Goal: Task Accomplishment & Management: Complete application form

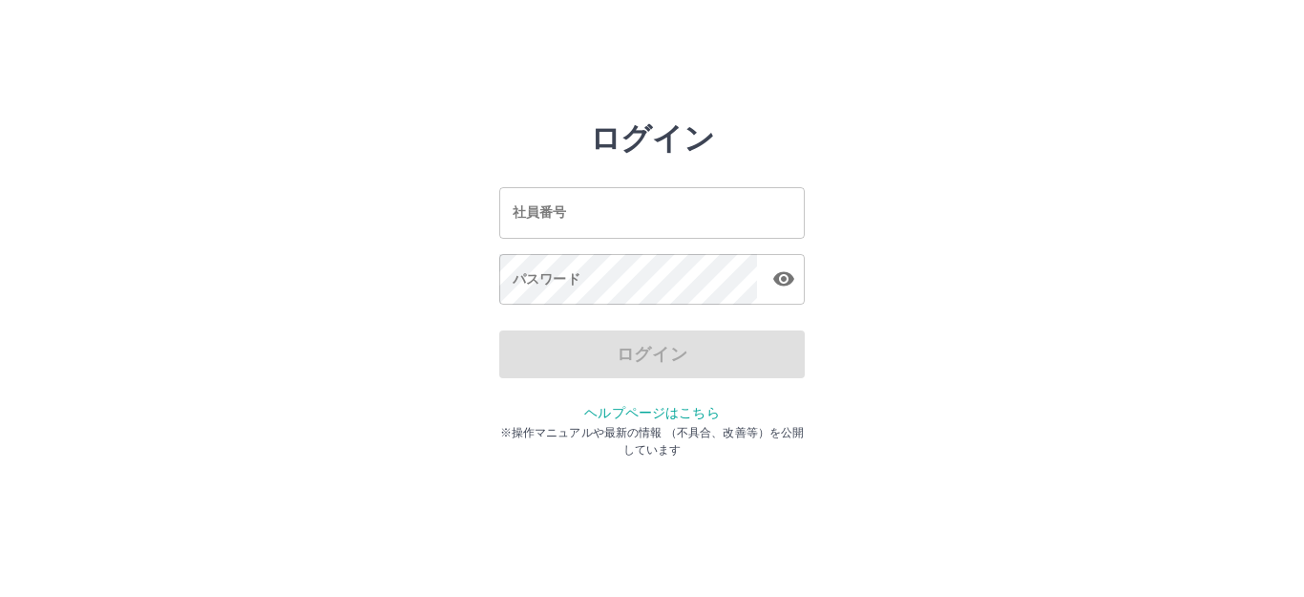
click at [590, 226] on input "社員番号" at bounding box center [651, 212] width 305 height 51
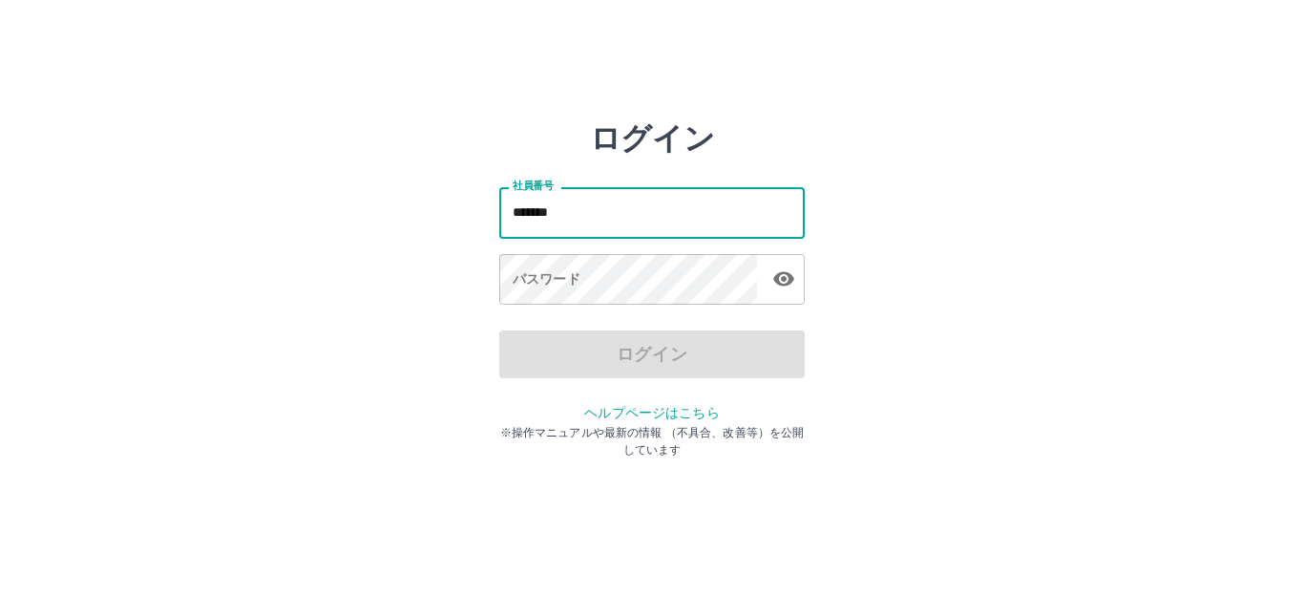
type input "*******"
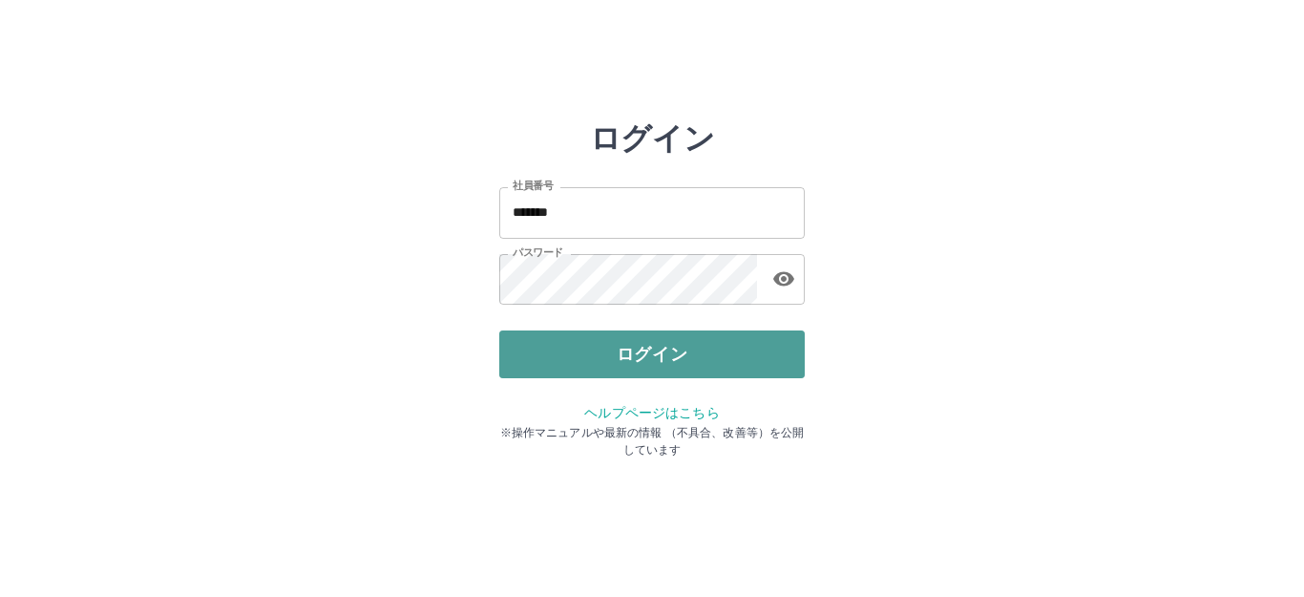
click at [695, 351] on button "ログイン" at bounding box center [651, 354] width 305 height 48
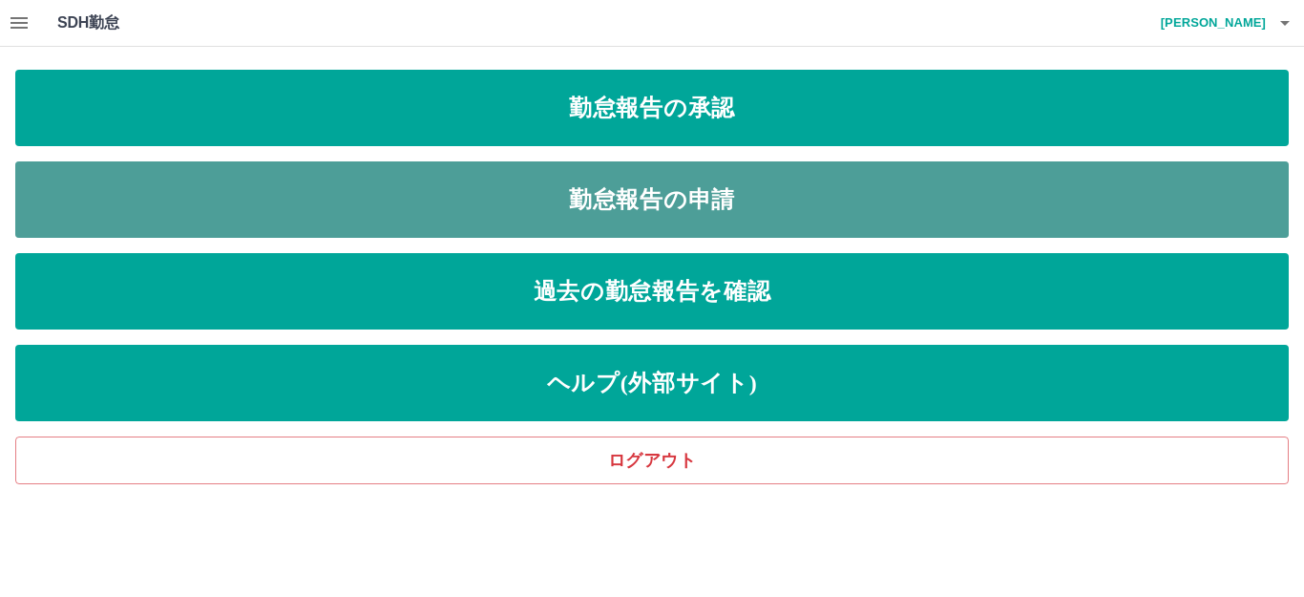
click at [686, 182] on link "勤怠報告の申請" at bounding box center [651, 199] width 1273 height 76
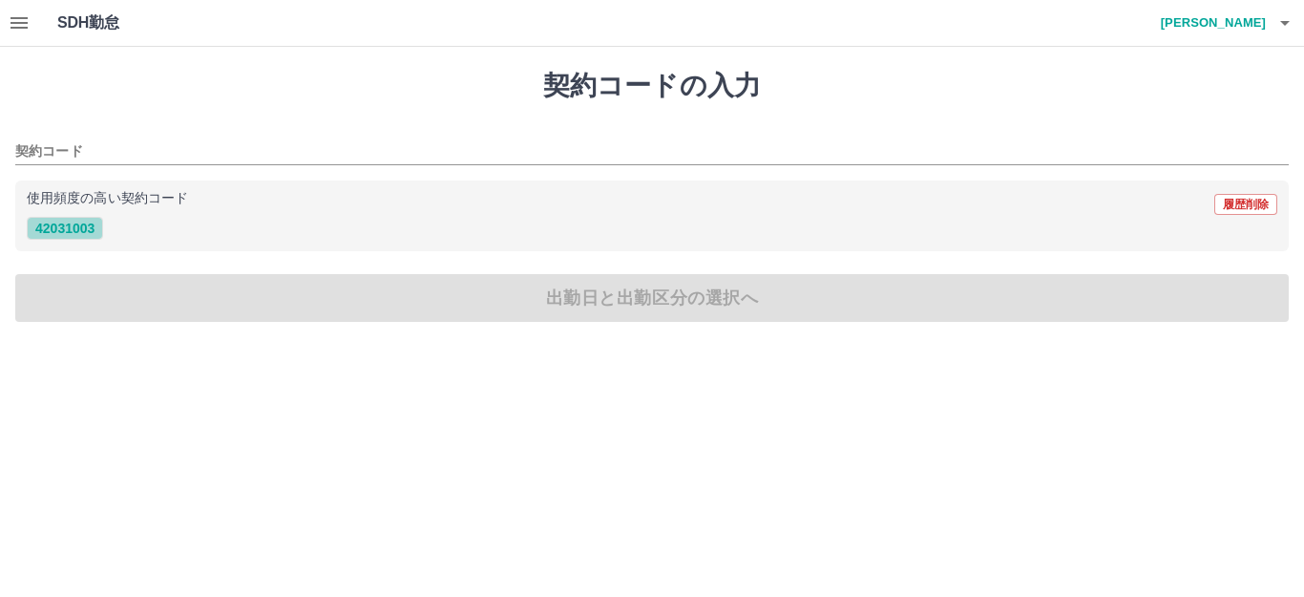
click at [76, 222] on button "42031003" at bounding box center [65, 228] width 76 height 23
type input "********"
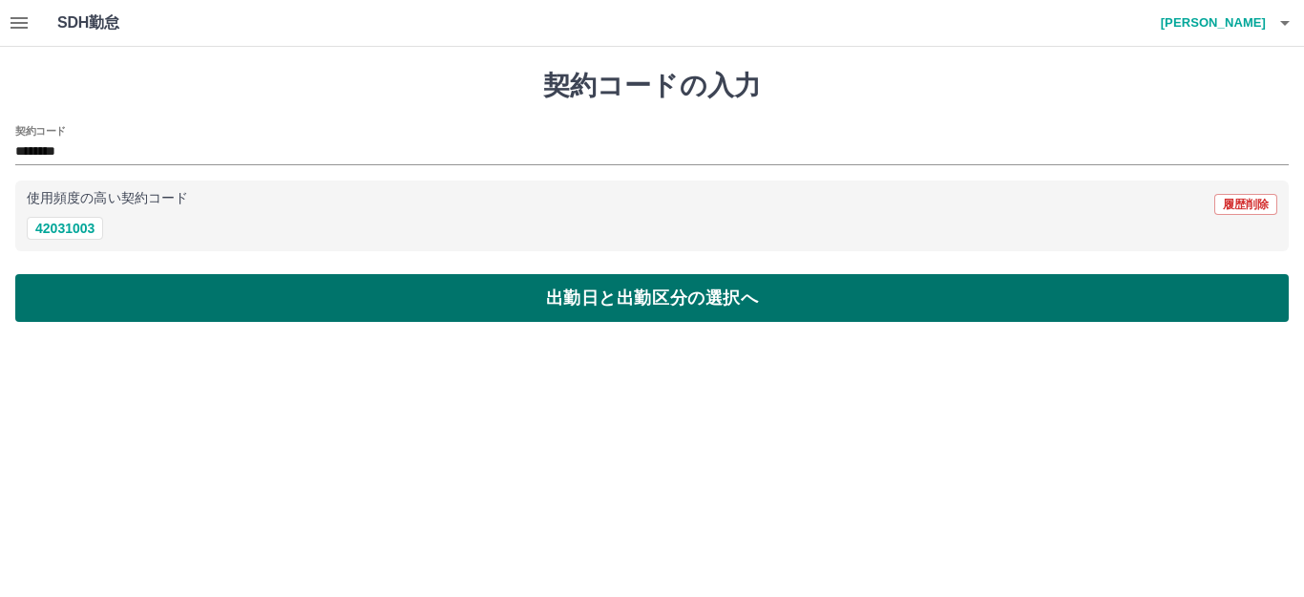
click at [67, 288] on button "出勤日と出勤区分の選択へ" at bounding box center [651, 298] width 1273 height 48
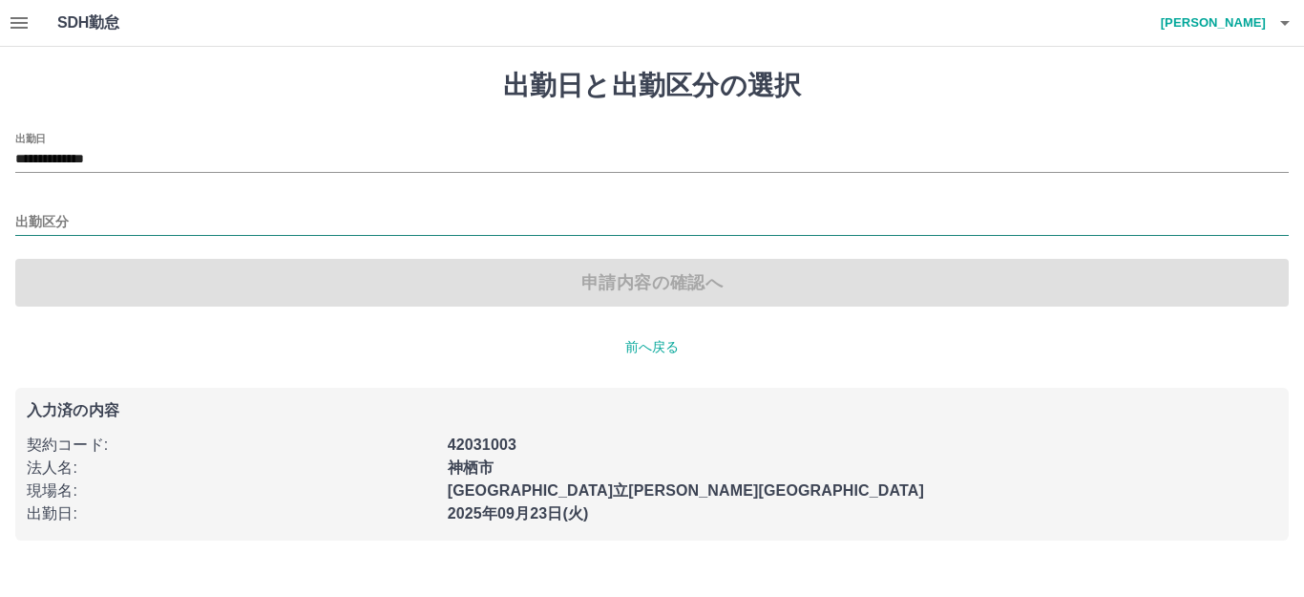
click at [69, 227] on input "出勤区分" at bounding box center [651, 223] width 1273 height 24
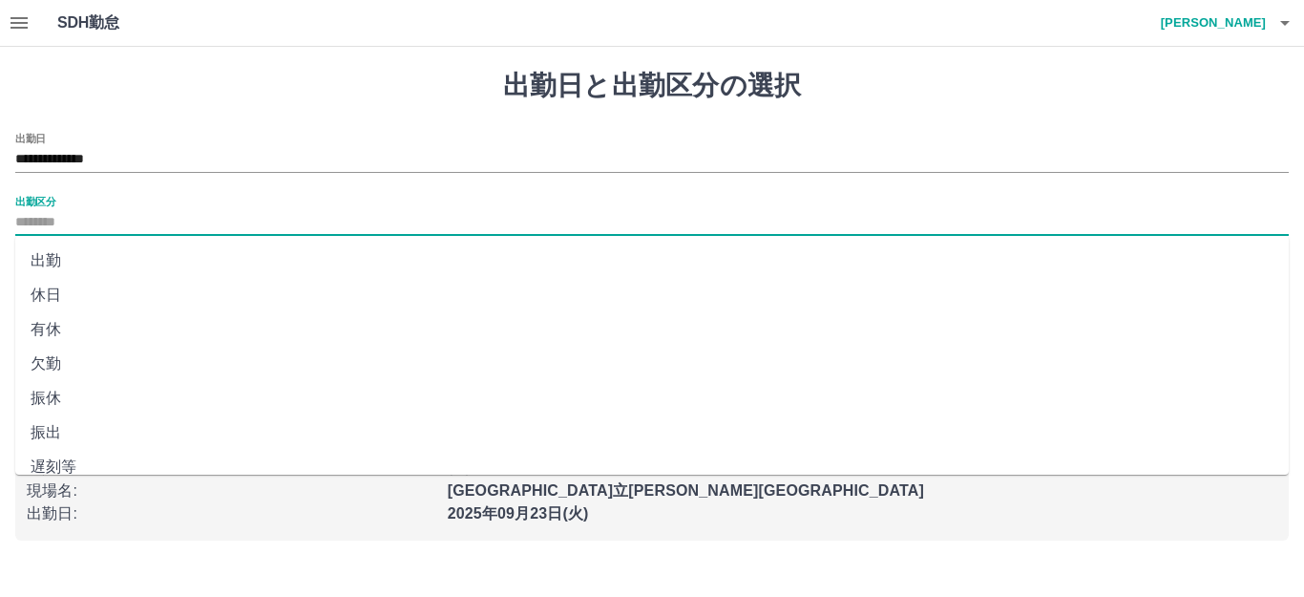
click at [53, 256] on li "出勤" at bounding box center [651, 260] width 1273 height 34
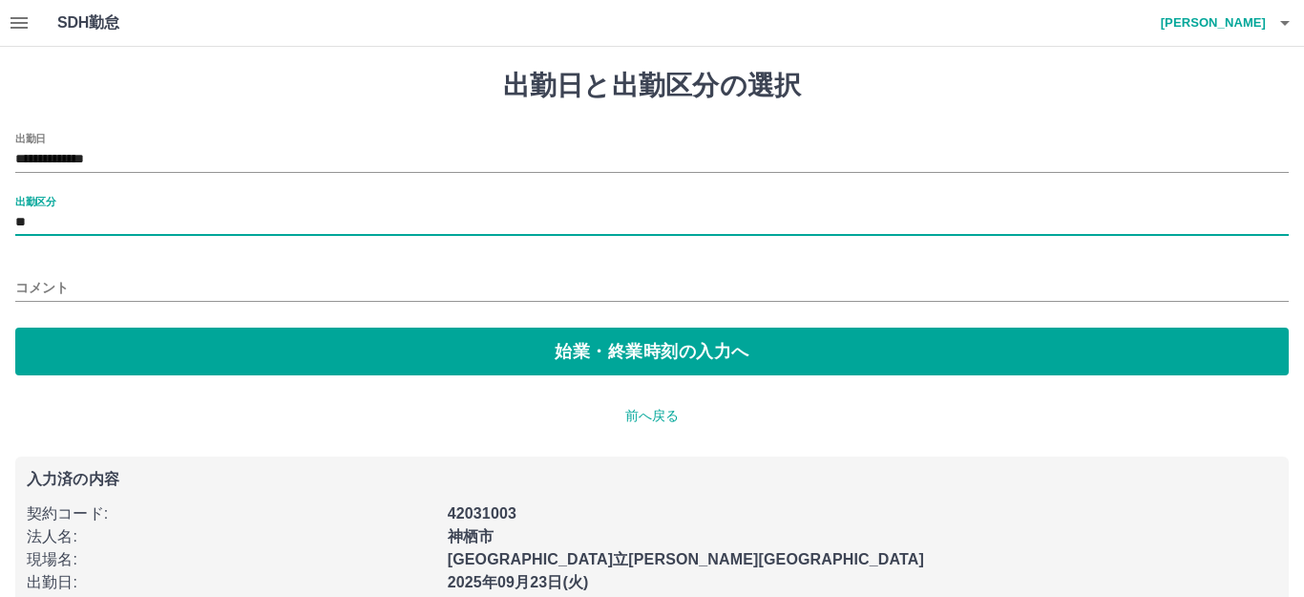
type input "**"
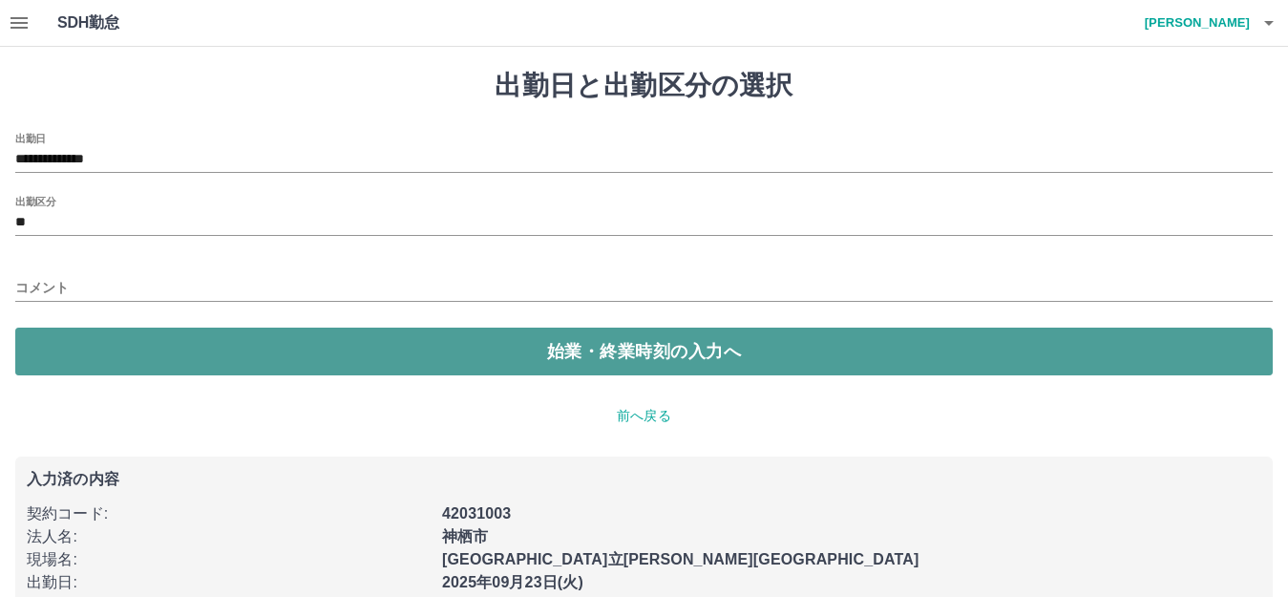
click at [72, 343] on button "始業・終業時刻の入力へ" at bounding box center [643, 351] width 1257 height 48
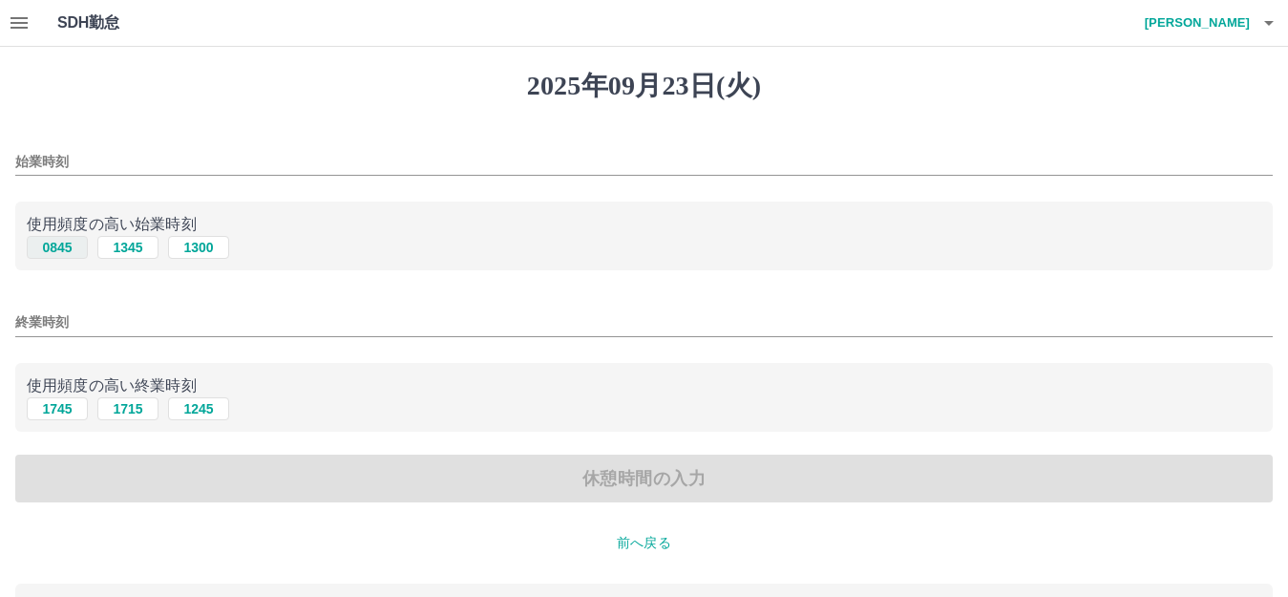
click at [62, 249] on button "0845" at bounding box center [57, 247] width 61 height 23
type input "****"
click at [52, 411] on button "1745" at bounding box center [57, 408] width 61 height 23
type input "****"
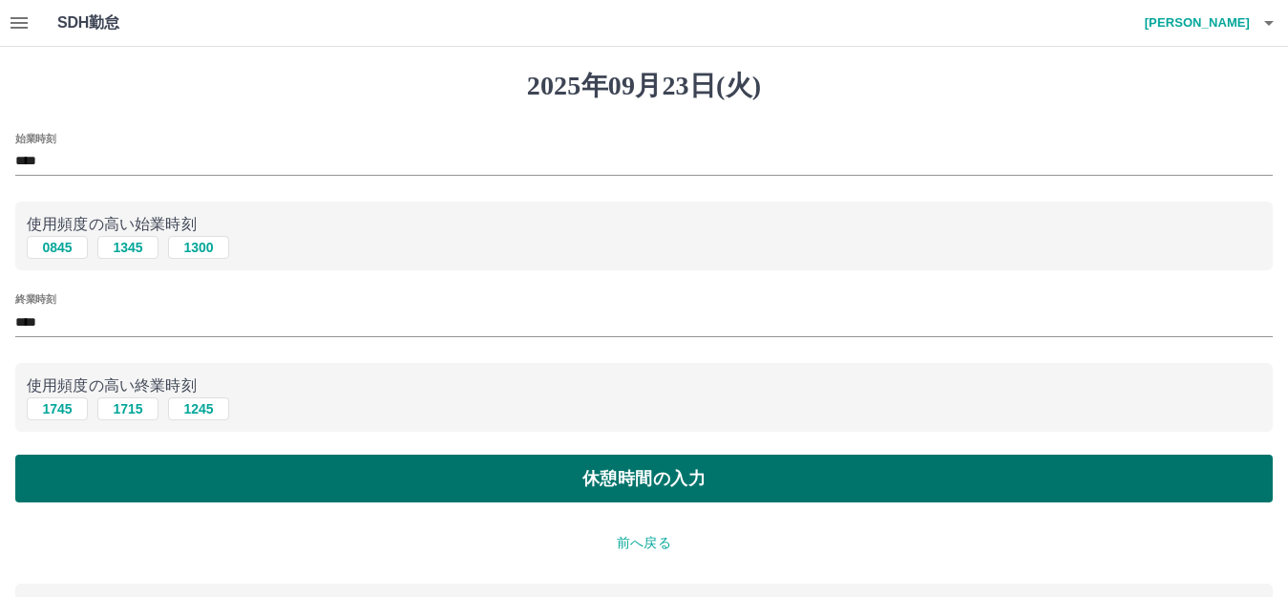
click at [53, 471] on button "休憩時間の入力" at bounding box center [643, 478] width 1257 height 48
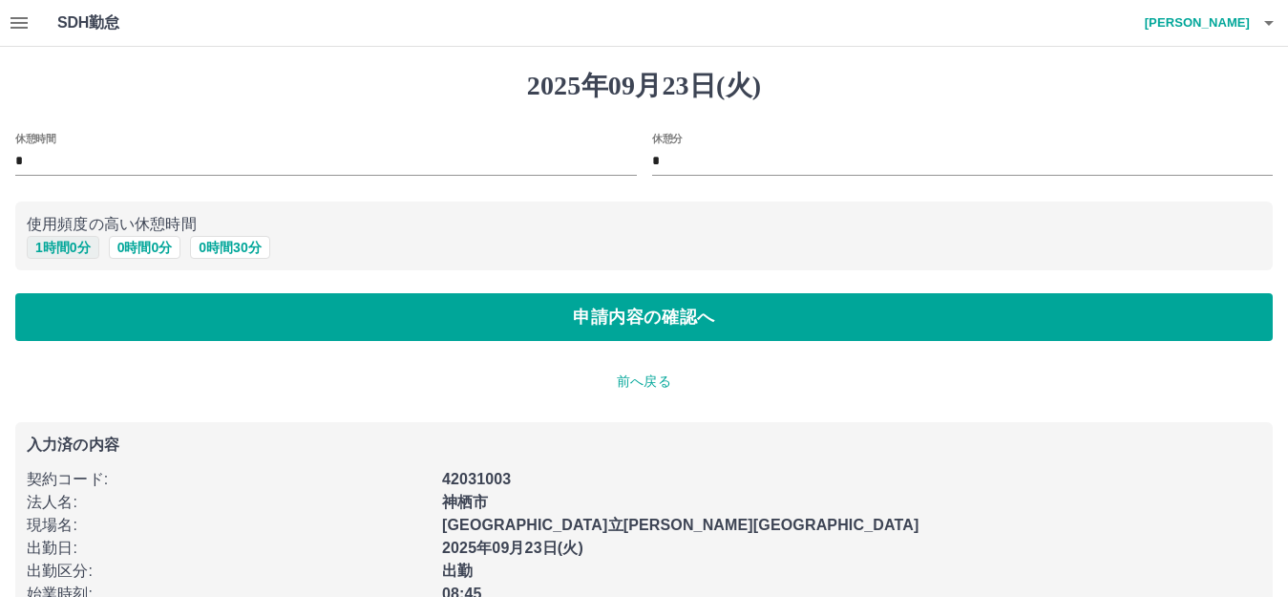
click at [72, 242] on button "1 時間 0 分" at bounding box center [63, 247] width 73 height 23
type input "*"
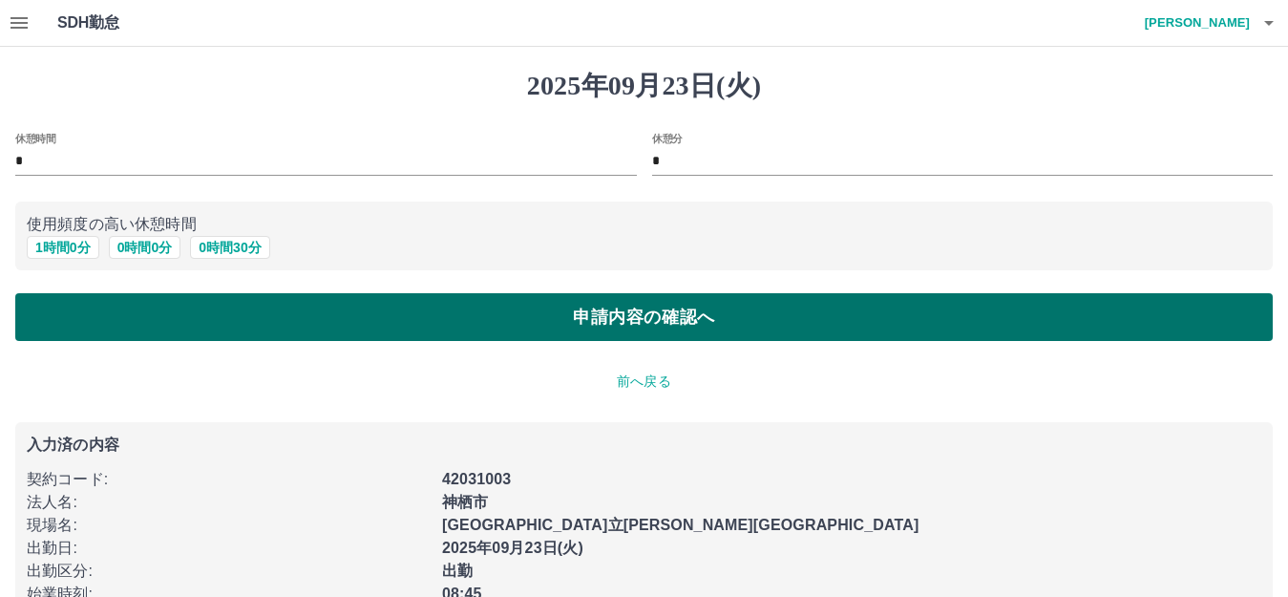
click at [59, 307] on button "申請内容の確認へ" at bounding box center [643, 317] width 1257 height 48
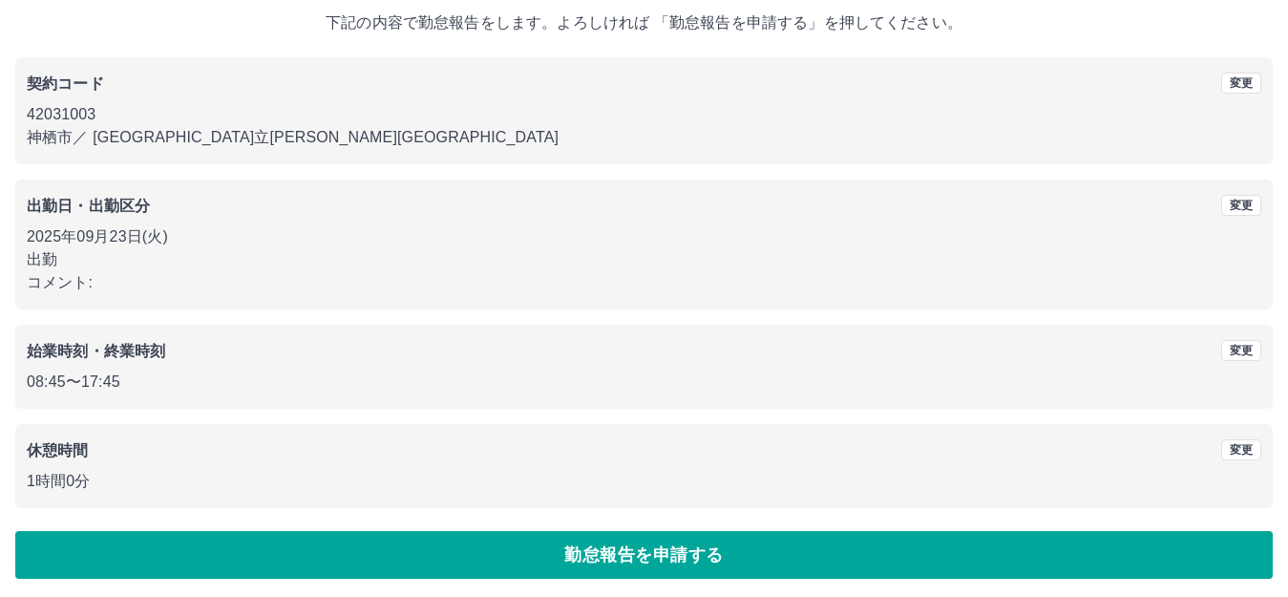
scroll to position [118, 0]
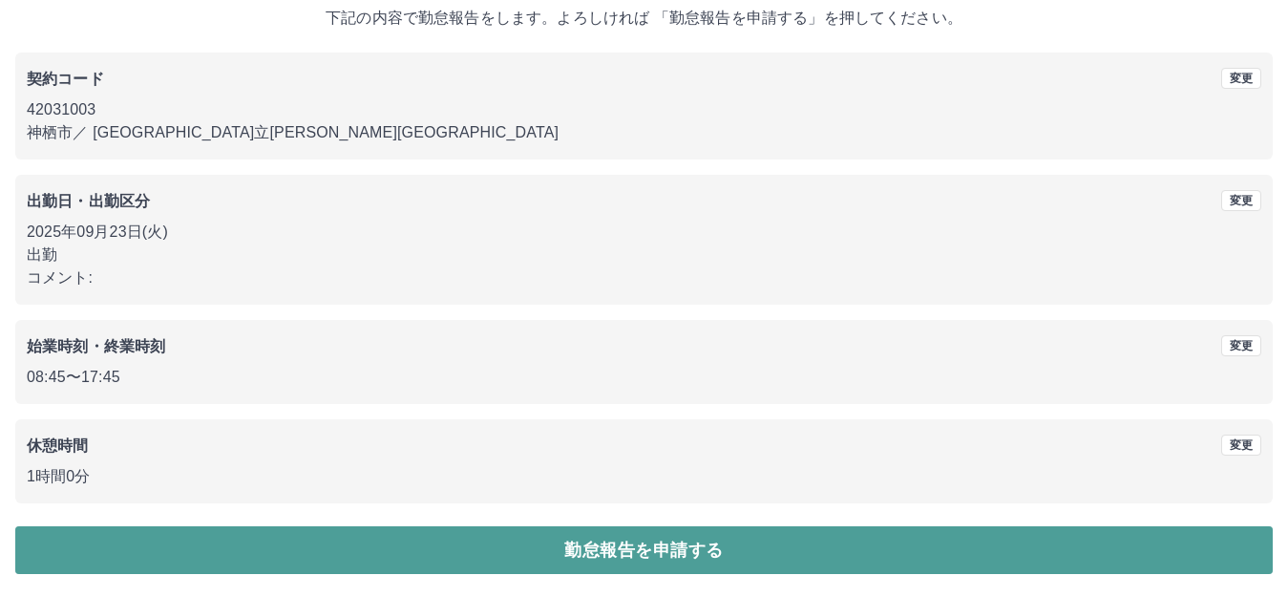
click at [304, 550] on button "勤怠報告を申請する" at bounding box center [643, 550] width 1257 height 48
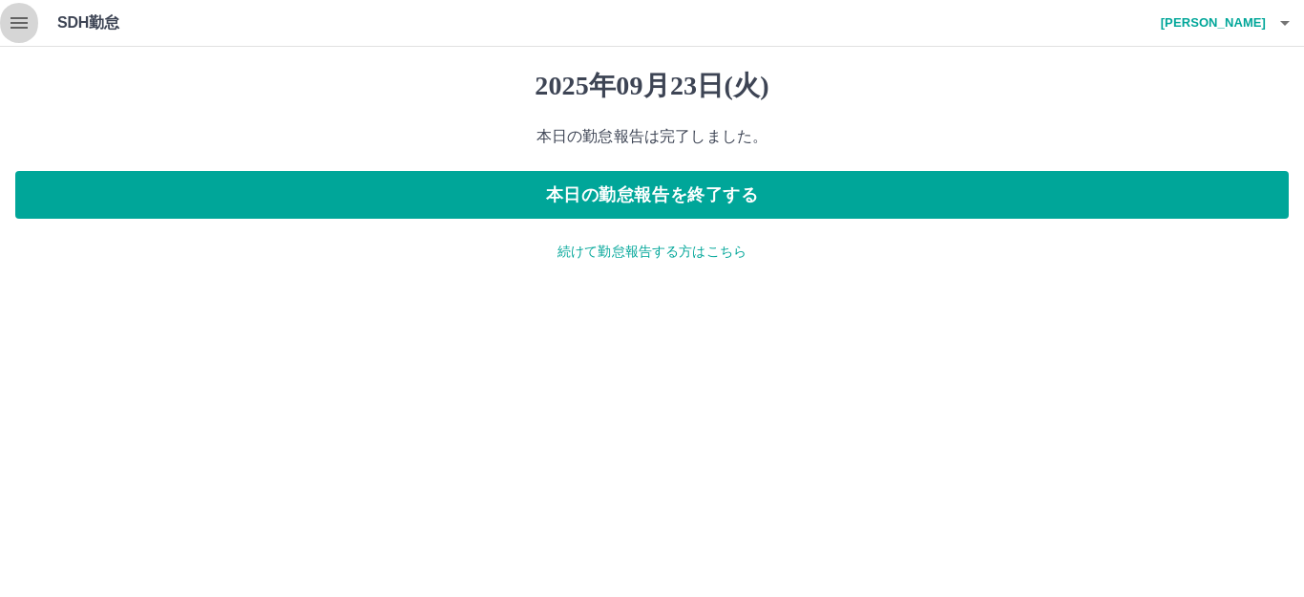
click at [16, 22] on icon "button" at bounding box center [19, 22] width 23 height 23
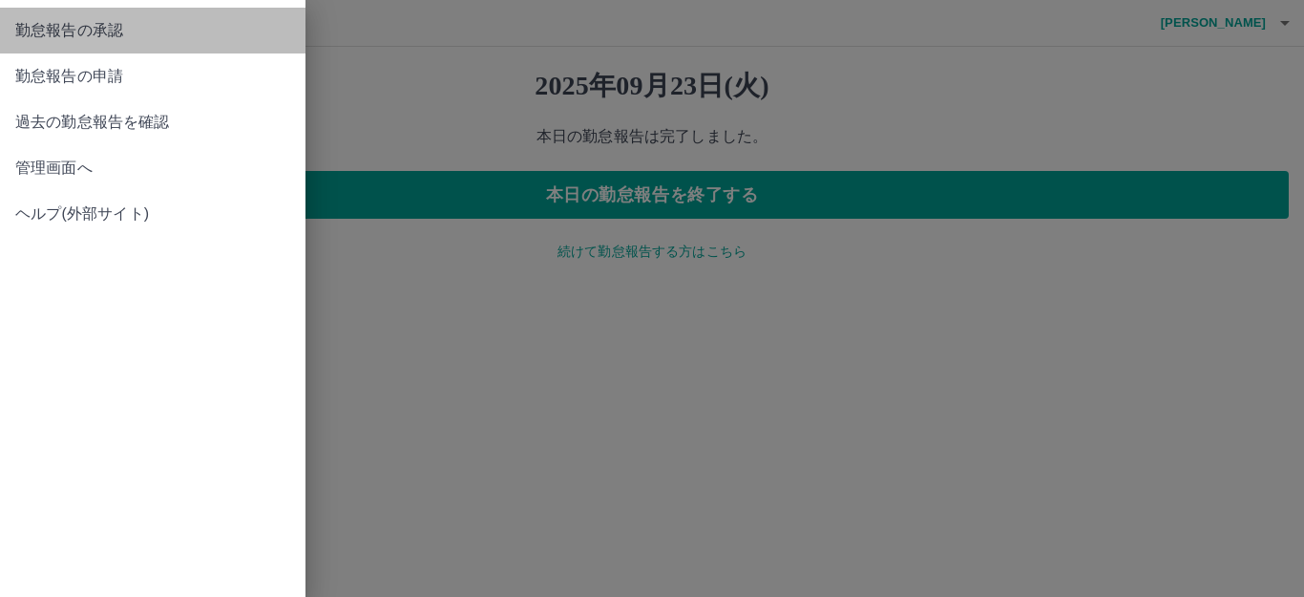
click at [16, 22] on span "勤怠報告の承認" at bounding box center [152, 30] width 275 height 23
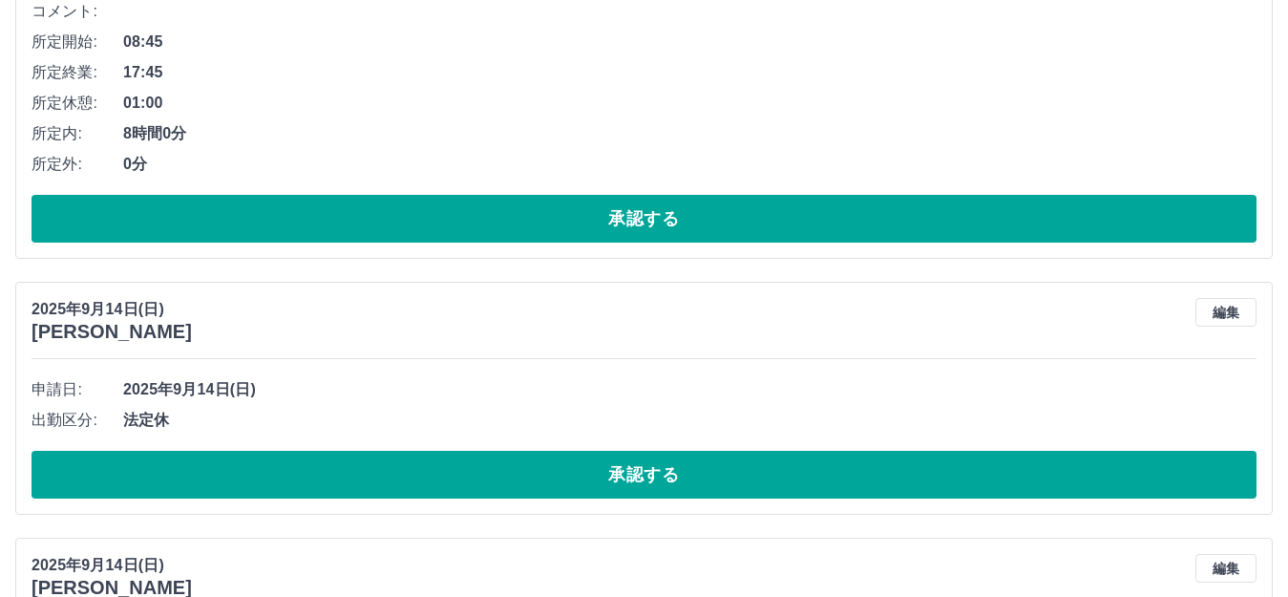
scroll to position [477, 0]
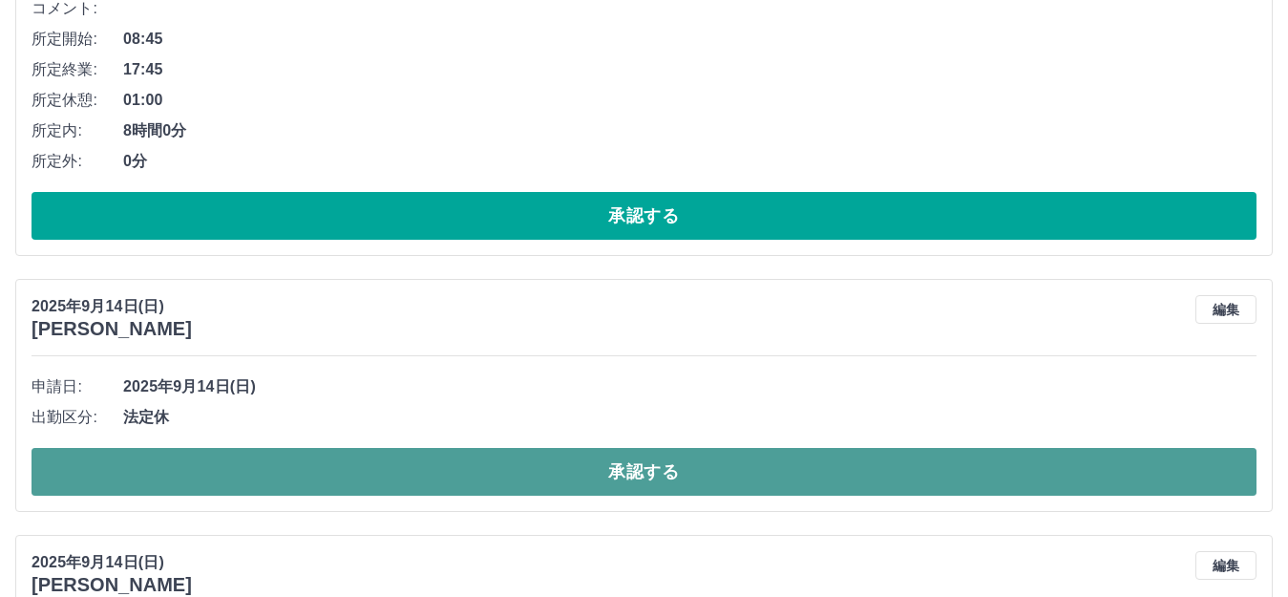
click at [168, 480] on button "承認する" at bounding box center [643, 472] width 1225 height 48
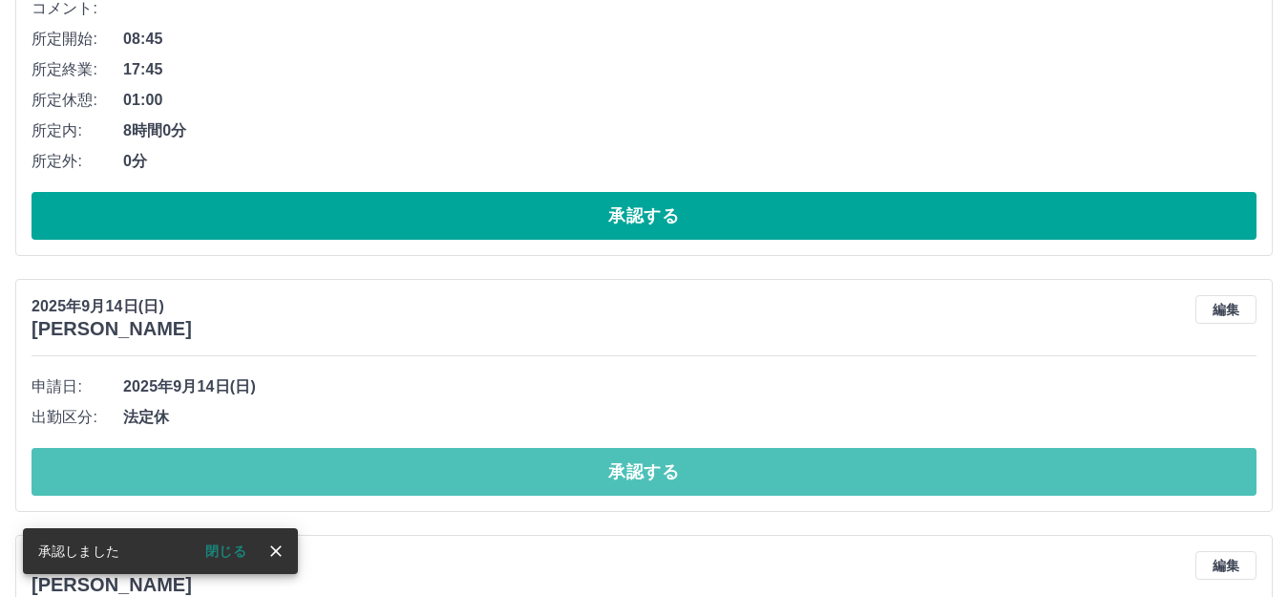
click at [168, 479] on button "承認する" at bounding box center [643, 472] width 1225 height 48
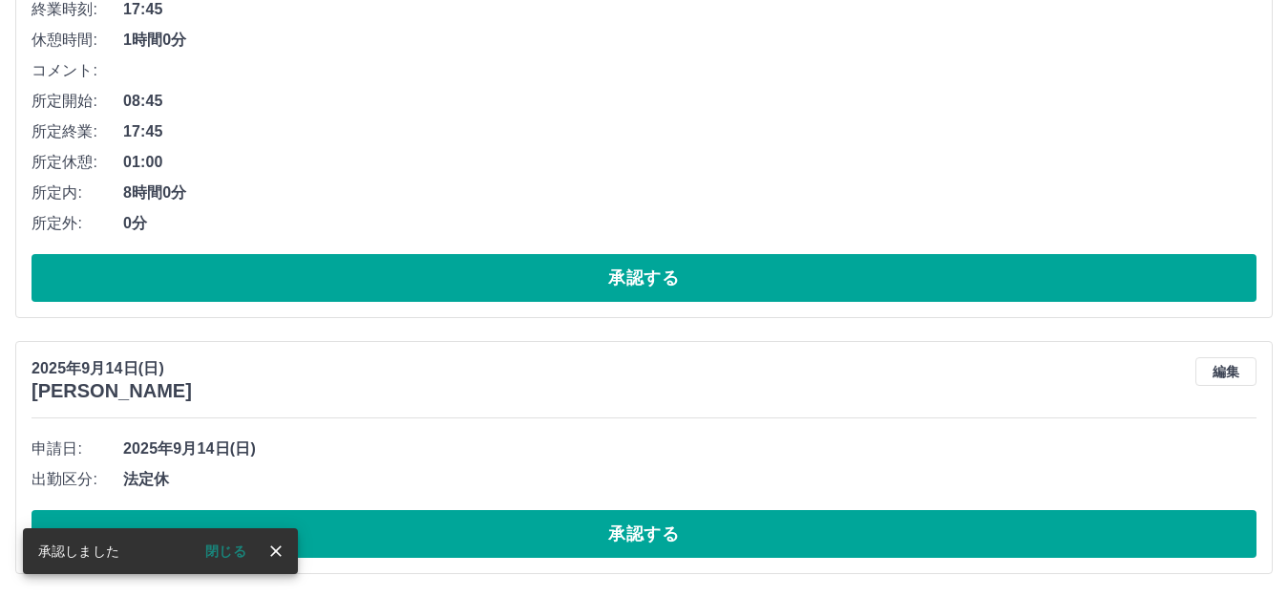
scroll to position [417, 0]
click at [168, 477] on span "法定休" at bounding box center [689, 479] width 1133 height 23
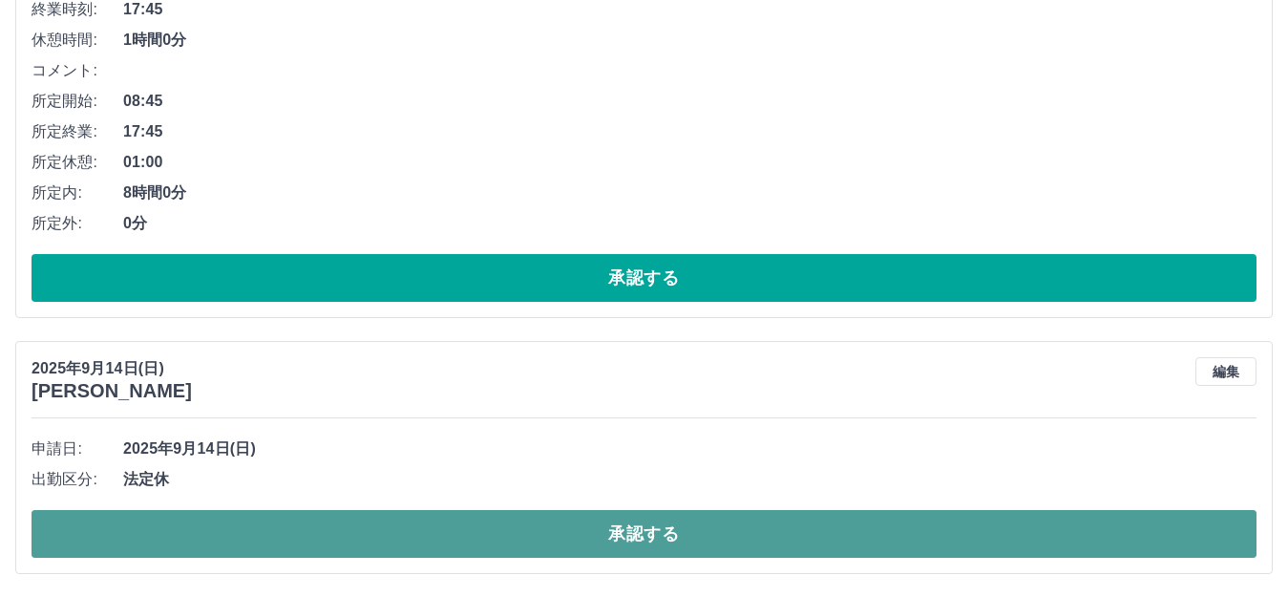
click at [174, 518] on button "承認する" at bounding box center [643, 534] width 1225 height 48
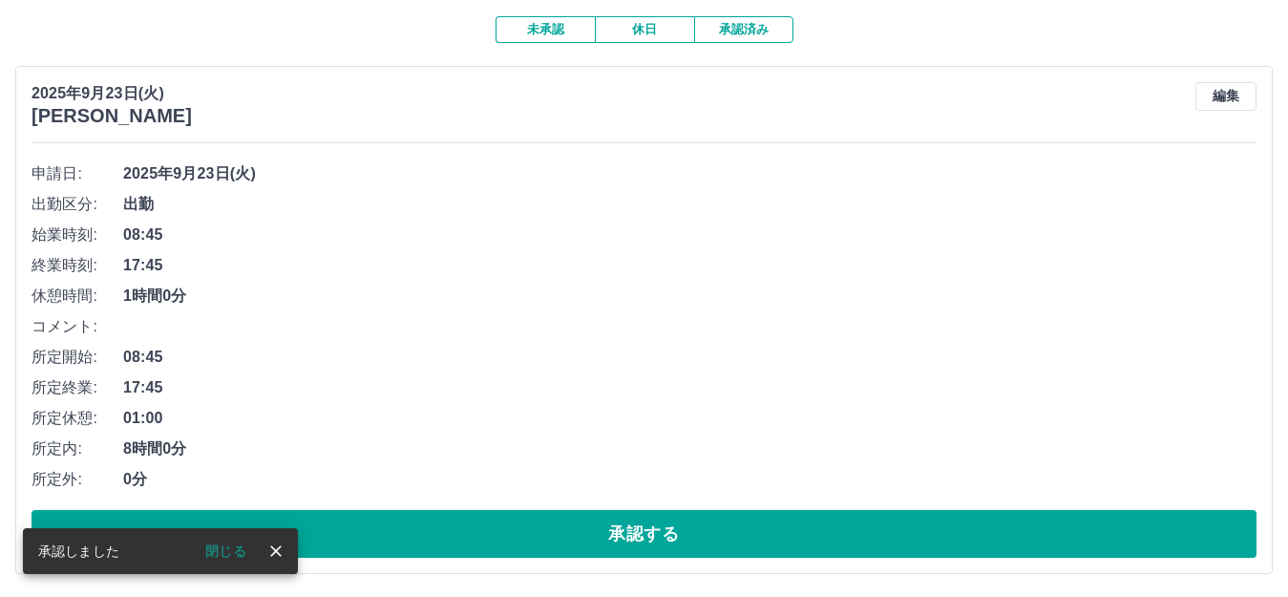
scroll to position [161, 0]
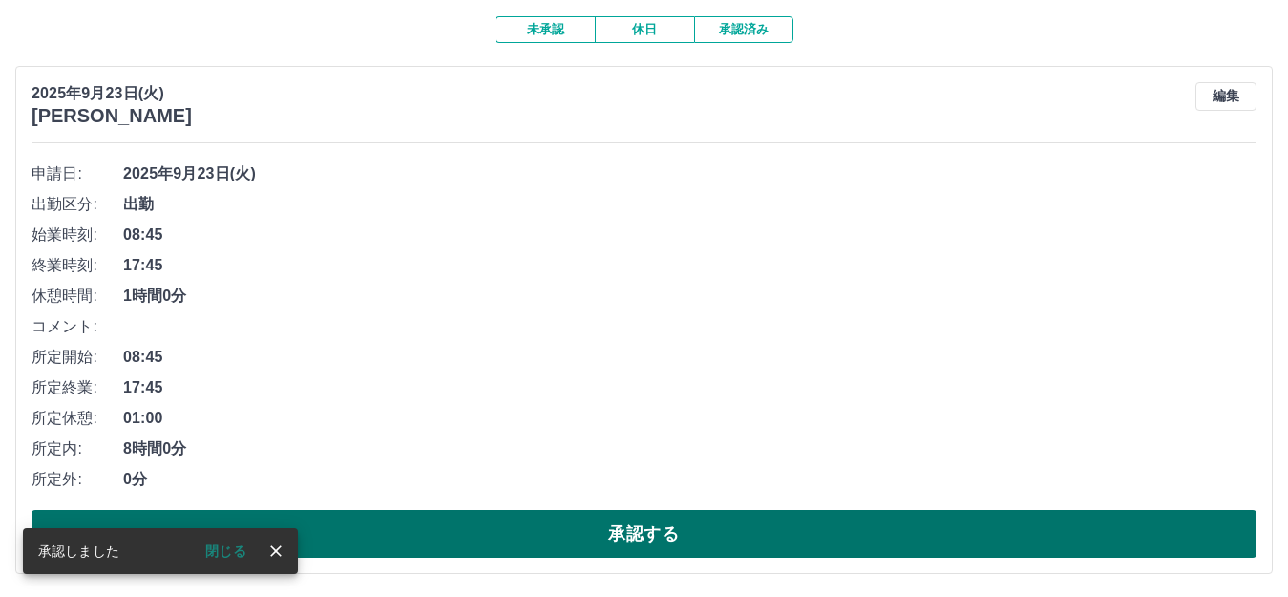
click at [330, 535] on button "承認する" at bounding box center [643, 534] width 1225 height 48
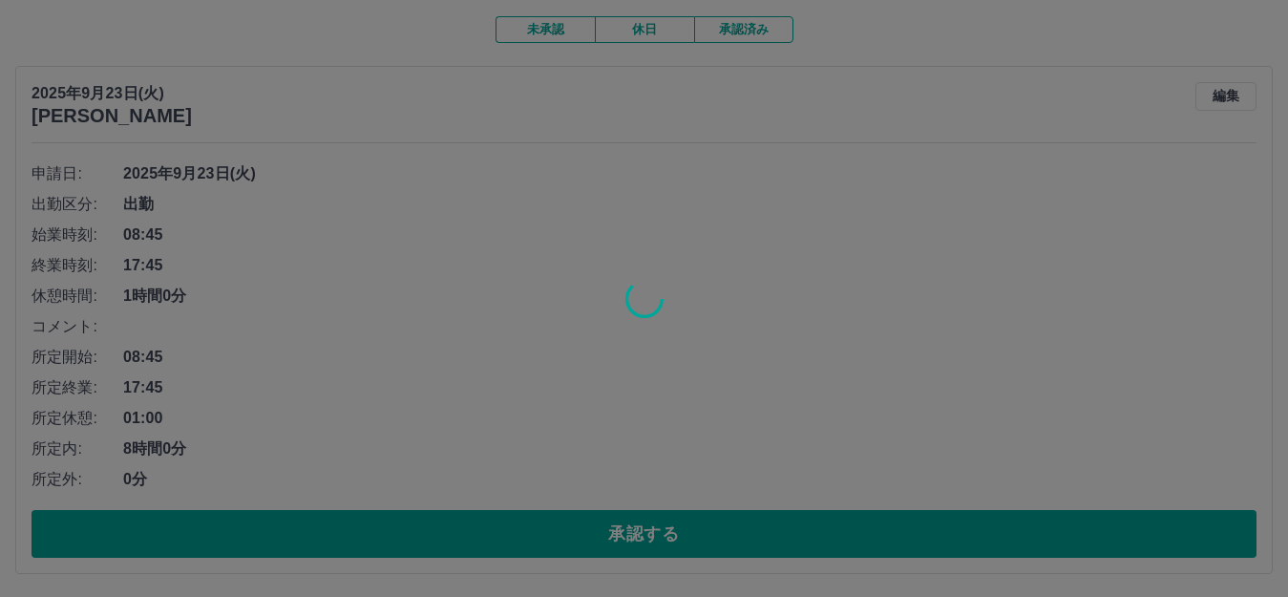
scroll to position [0, 0]
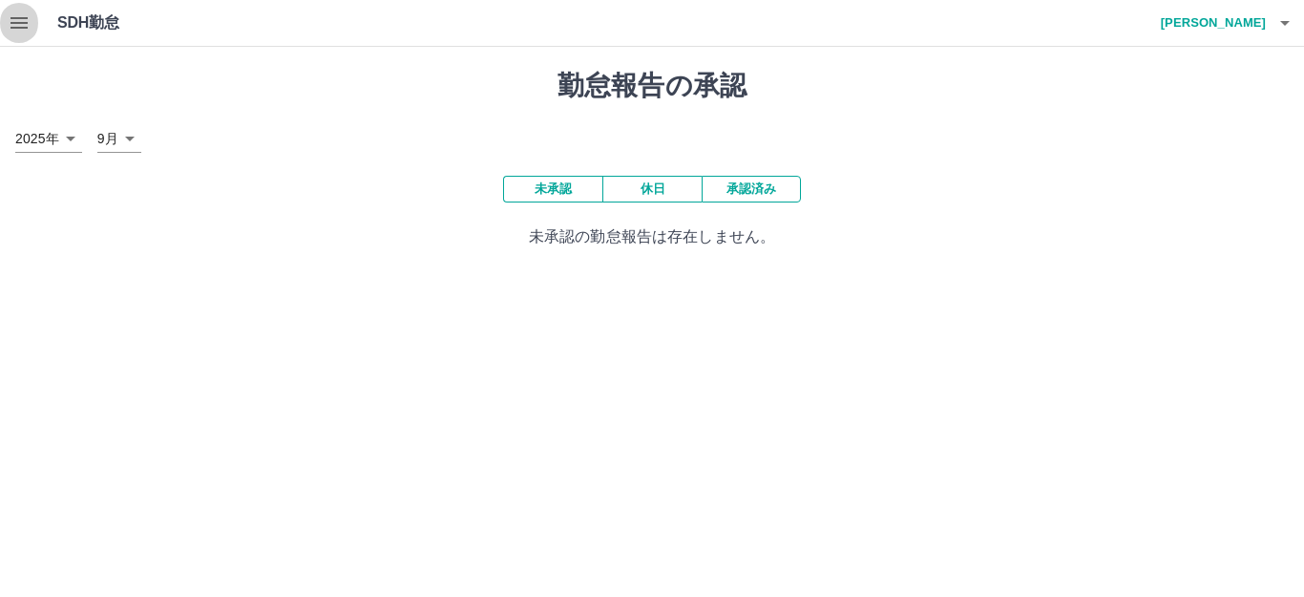
click at [16, 25] on icon "button" at bounding box center [19, 22] width 23 height 23
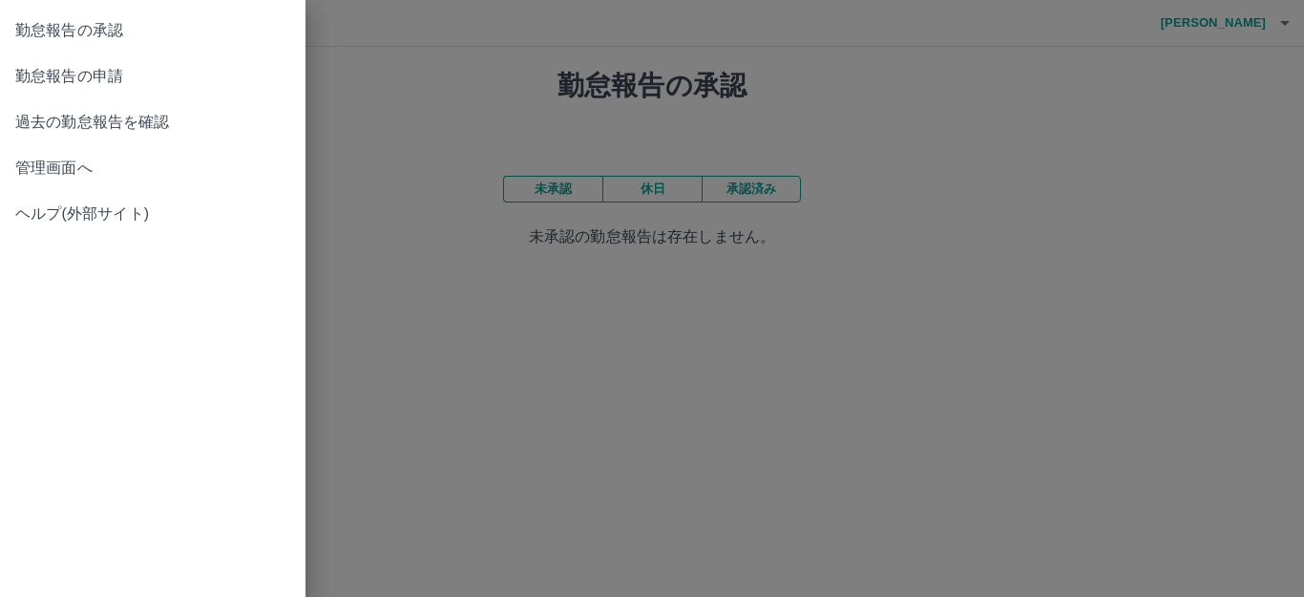
click at [16, 25] on span "勤怠報告の承認" at bounding box center [152, 30] width 275 height 23
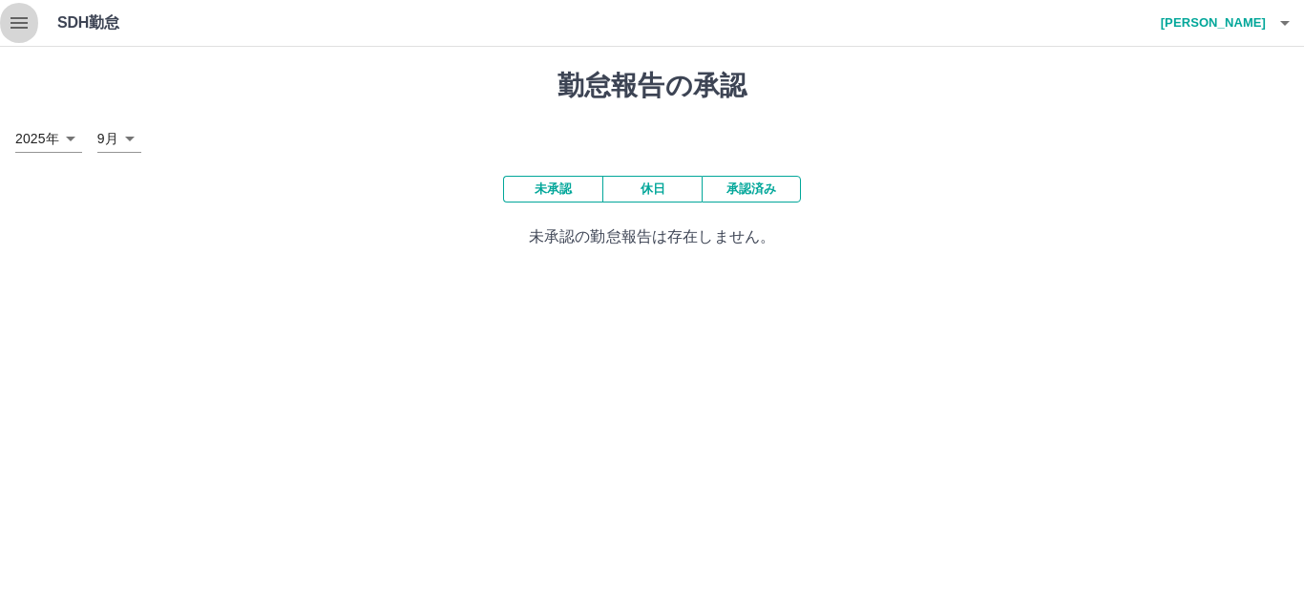
click at [16, 25] on icon "button" at bounding box center [19, 22] width 23 height 23
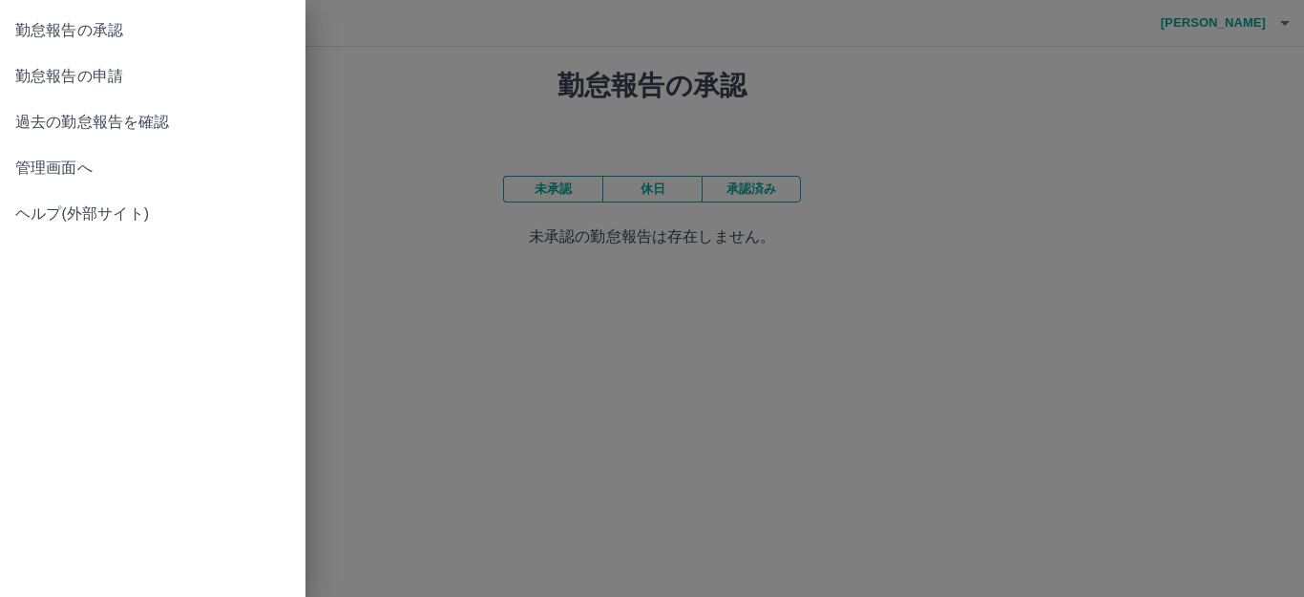
click at [49, 28] on span "勤怠報告の承認" at bounding box center [152, 30] width 275 height 23
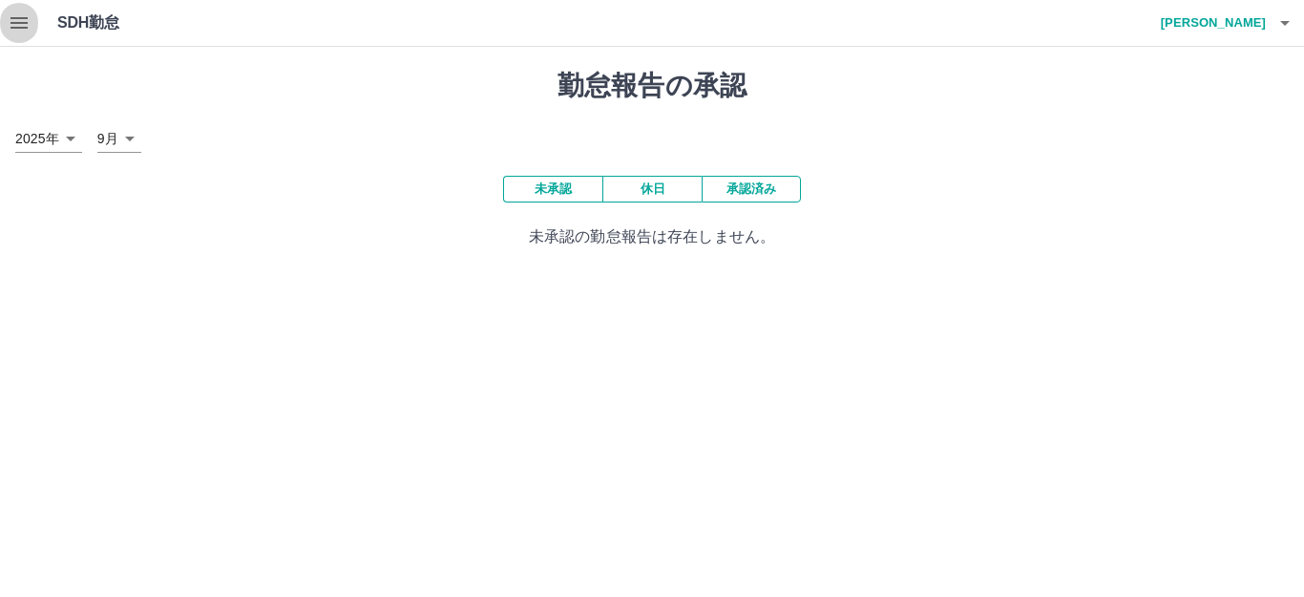
click at [17, 30] on icon "button" at bounding box center [19, 22] width 23 height 23
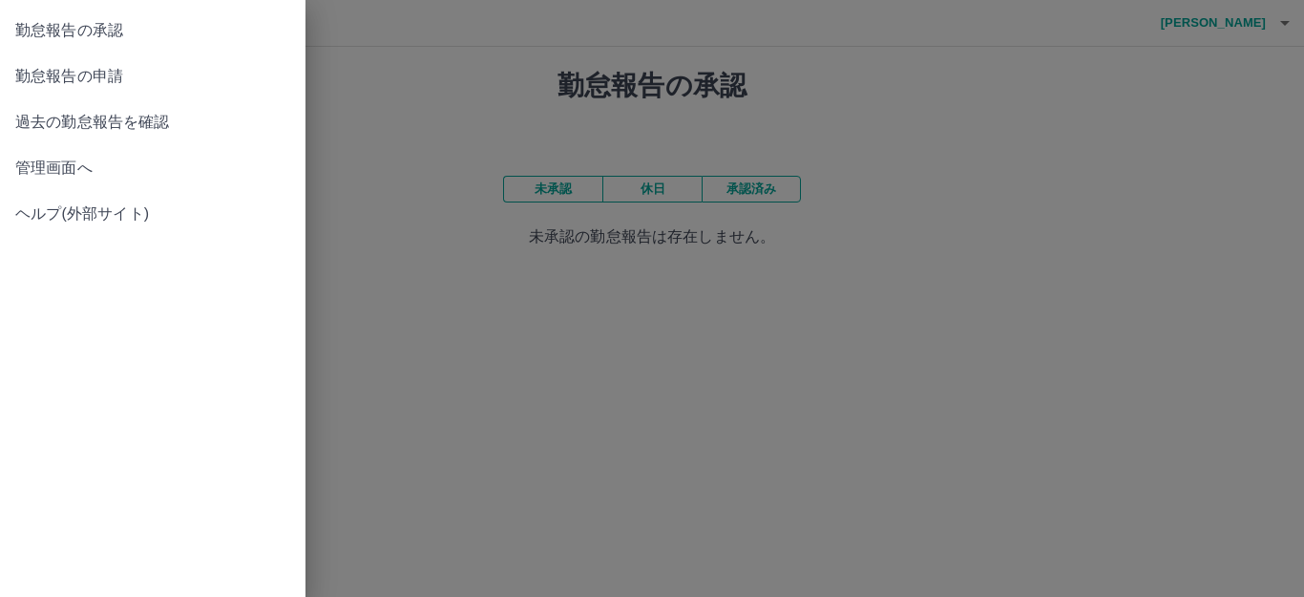
click at [18, 31] on span "勤怠報告の承認" at bounding box center [152, 30] width 275 height 23
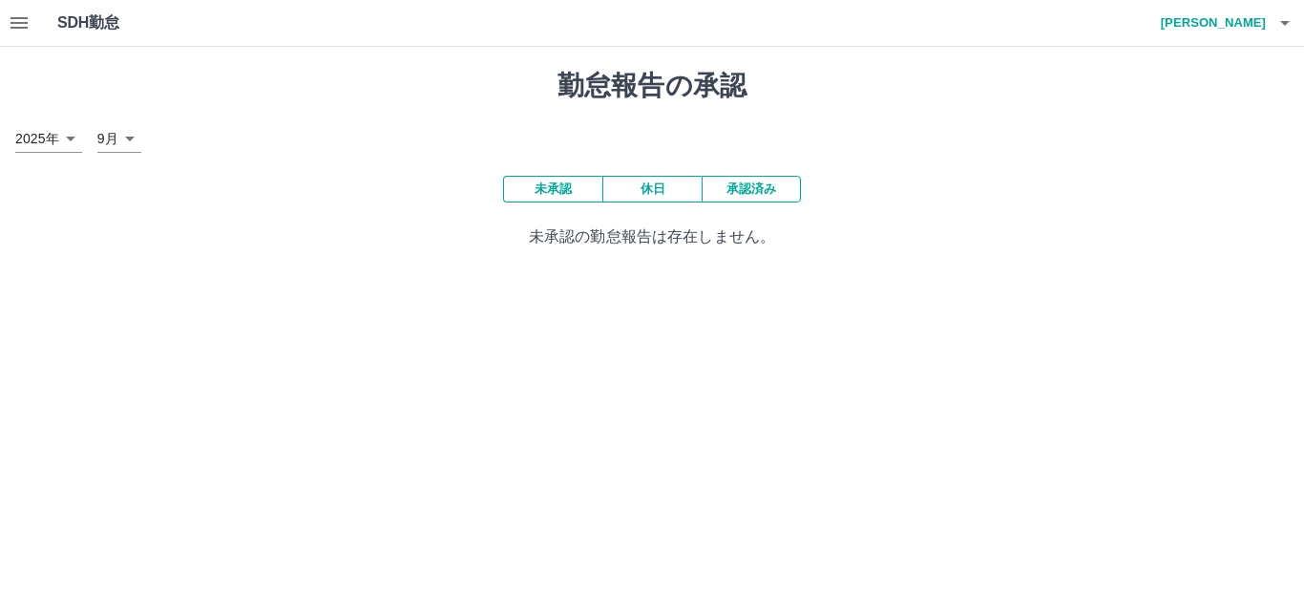
click at [121, 210] on div "未承認 休日 承認済み 未承認の勤怠報告は存在しません。" at bounding box center [651, 212] width 1273 height 73
click at [15, 29] on icon "button" at bounding box center [18, 22] width 17 height 11
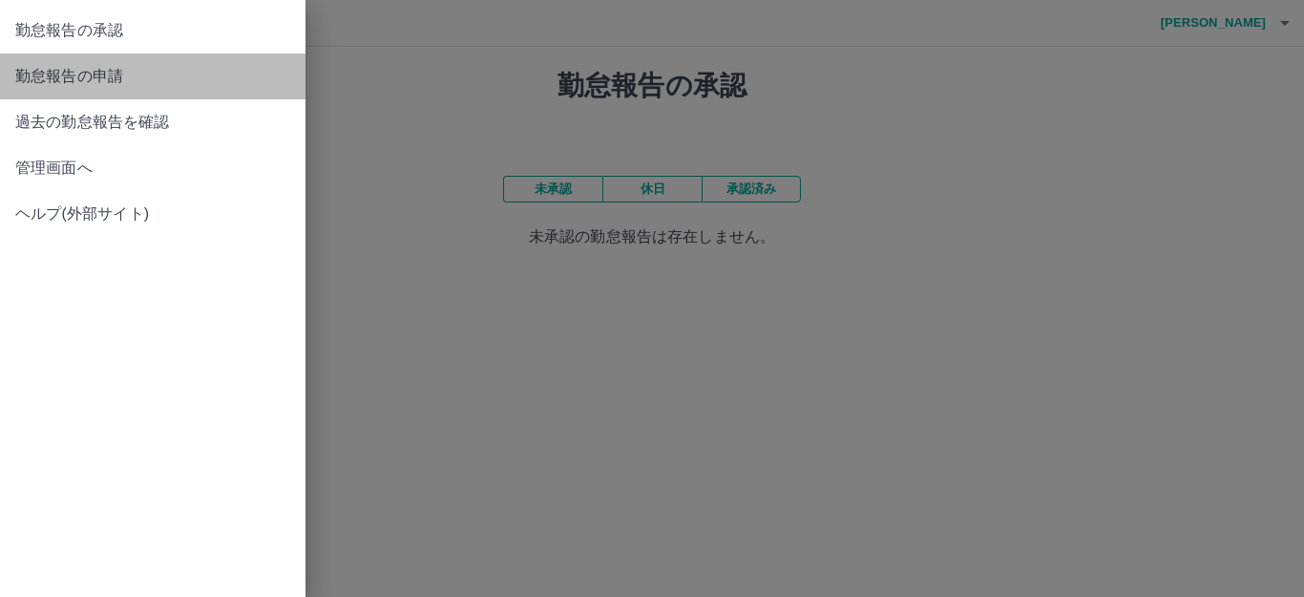
click at [52, 85] on span "勤怠報告の申請" at bounding box center [152, 76] width 275 height 23
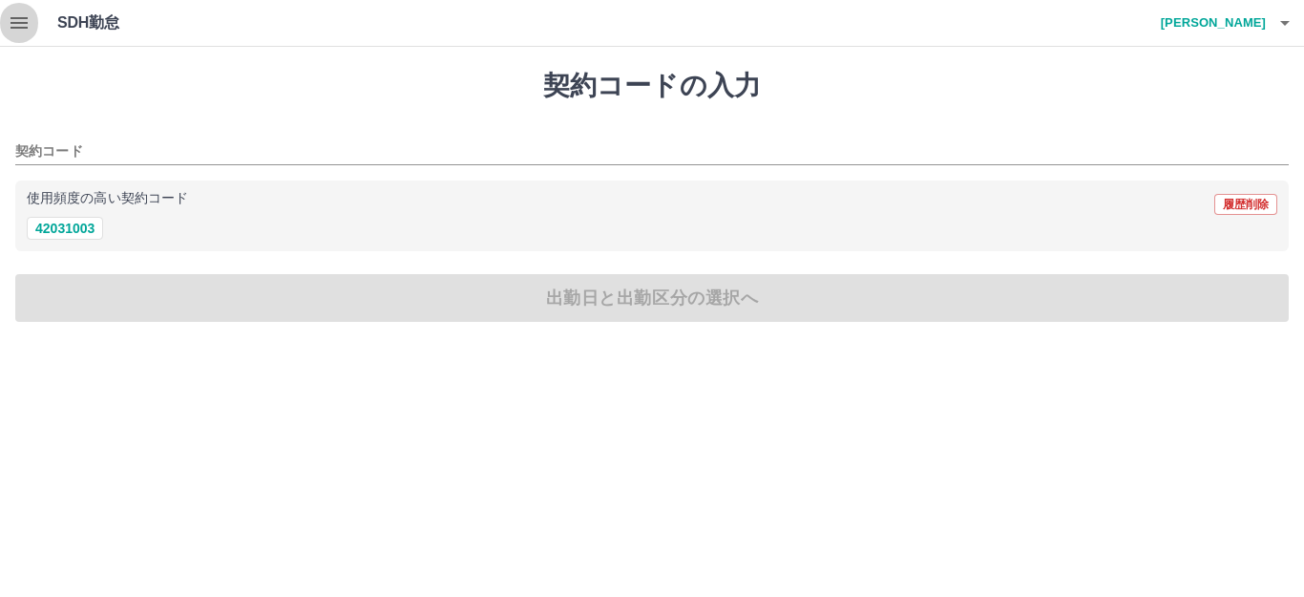
click at [18, 21] on icon "button" at bounding box center [19, 22] width 23 height 23
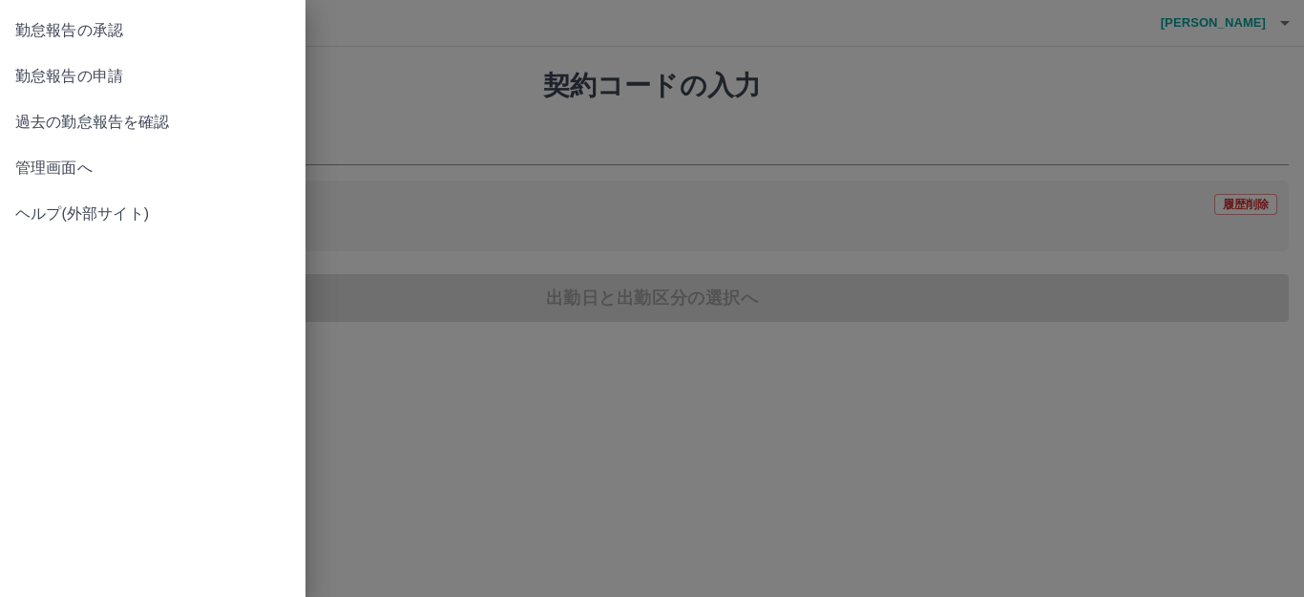
click at [18, 21] on span "勤怠報告の承認" at bounding box center [152, 30] width 275 height 23
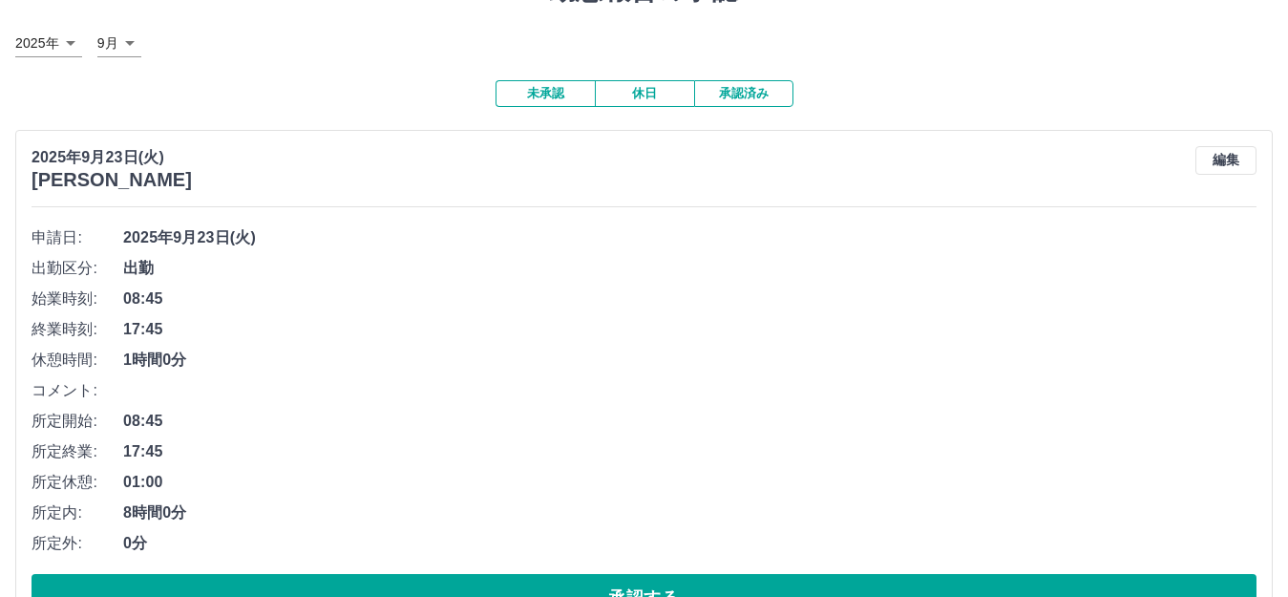
scroll to position [161, 0]
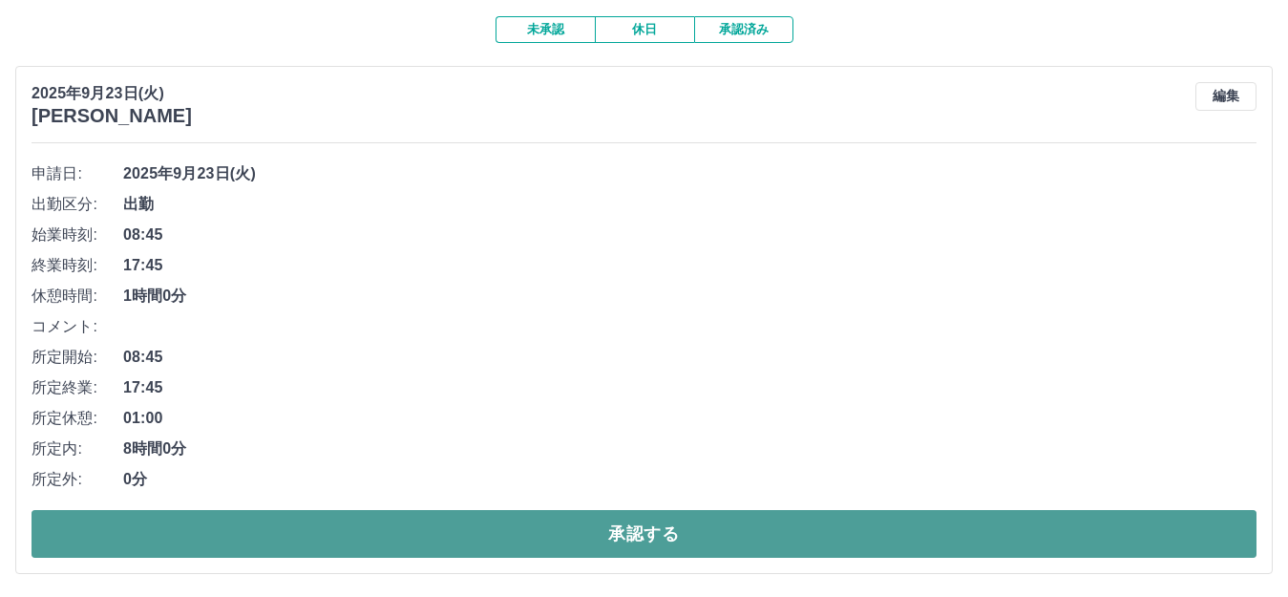
click at [430, 531] on button "承認する" at bounding box center [643, 534] width 1225 height 48
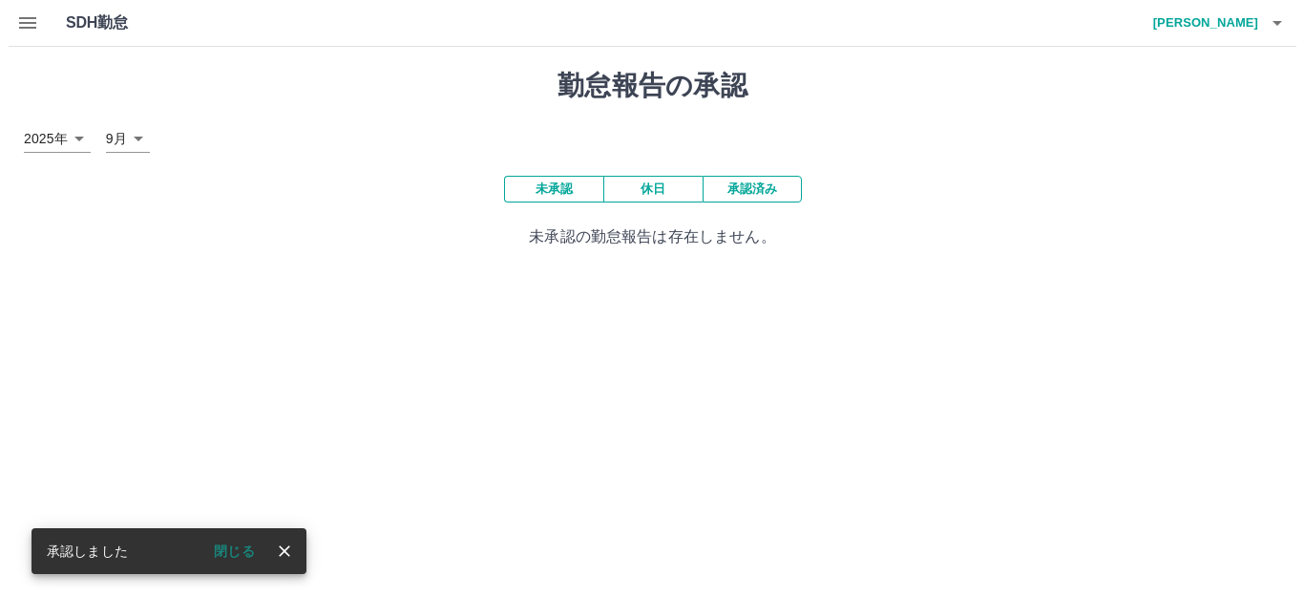
scroll to position [0, 0]
